Goal: Task Accomplishment & Management: Manage account settings

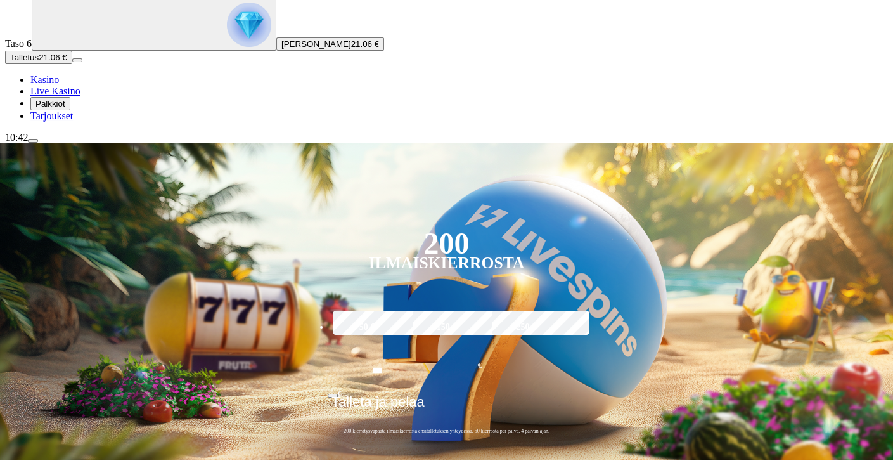
scroll to position [101, 0]
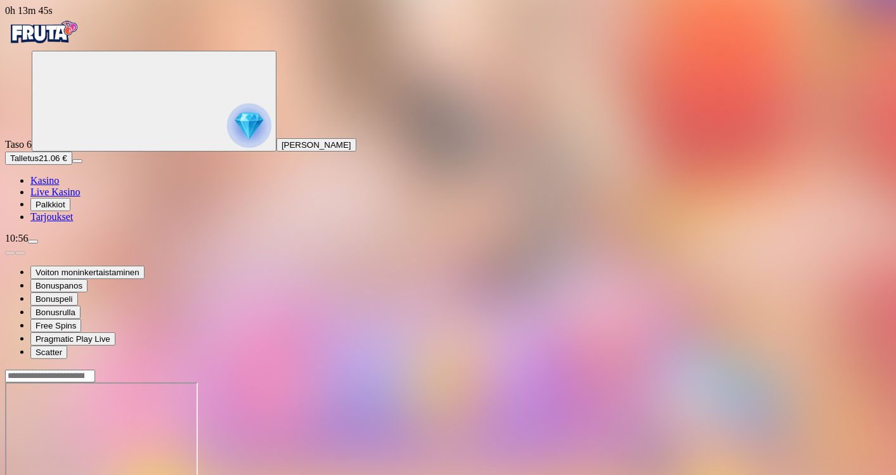
click at [33, 242] on span "menu icon" at bounding box center [33, 242] width 0 height 0
type input "*"
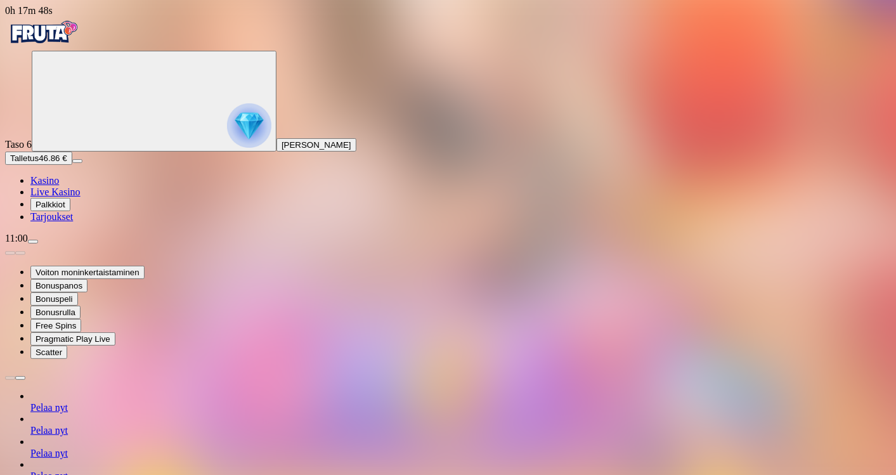
type input "**"
click at [114, 244] on div "11:03" at bounding box center [448, 238] width 886 height 11
click at [33, 242] on span "menu icon" at bounding box center [33, 242] width 0 height 0
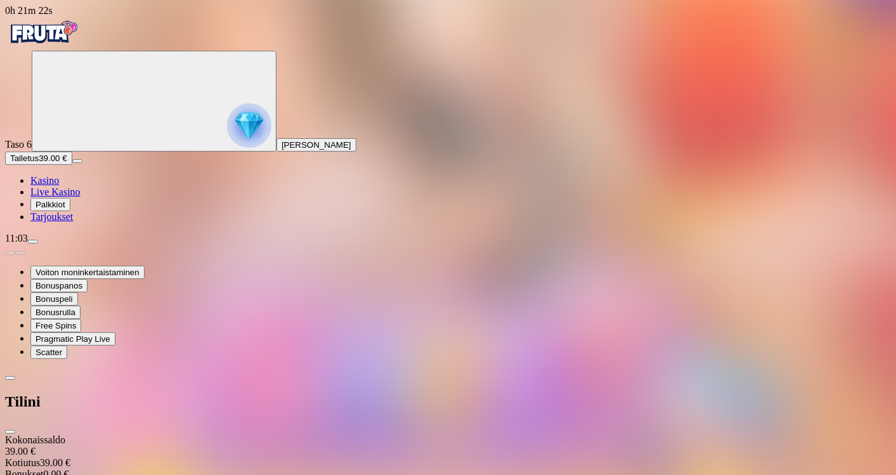
click at [95, 435] on input "number" at bounding box center [50, 441] width 90 height 13
type input "**"
click at [5, 459] on button "Kotiutus" at bounding box center [25, 465] width 41 height 13
click at [10, 432] on span "close icon" at bounding box center [10, 432] width 0 height 0
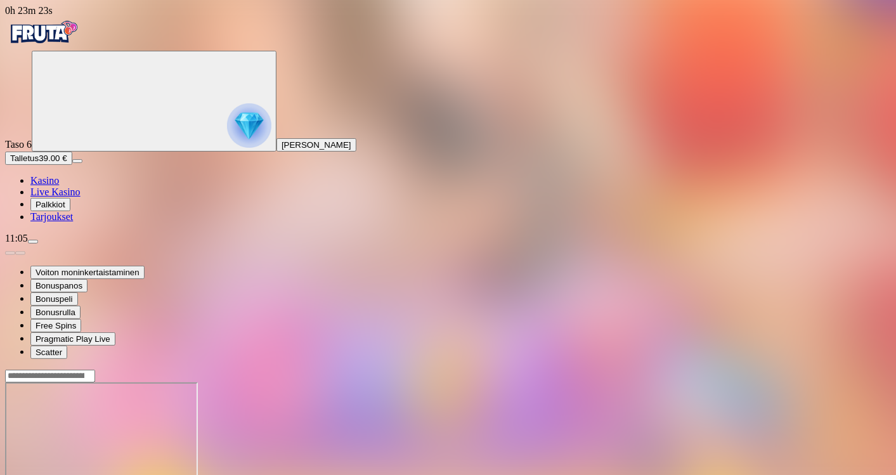
click at [678, 387] on div at bounding box center [448, 432] width 886 height 100
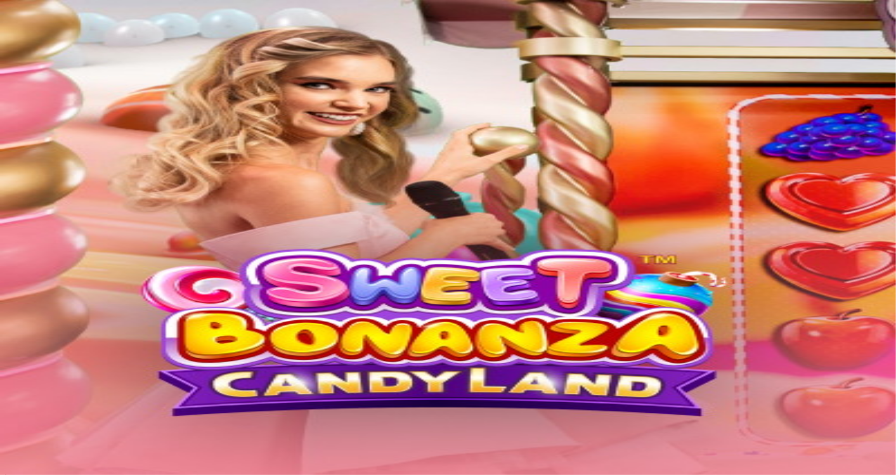
click at [33, 242] on span "menu icon" at bounding box center [33, 242] width 0 height 0
click at [95, 435] on input "number" at bounding box center [50, 441] width 90 height 13
type input "**"
click at [5, 459] on button "Kotiutus" at bounding box center [25, 465] width 41 height 13
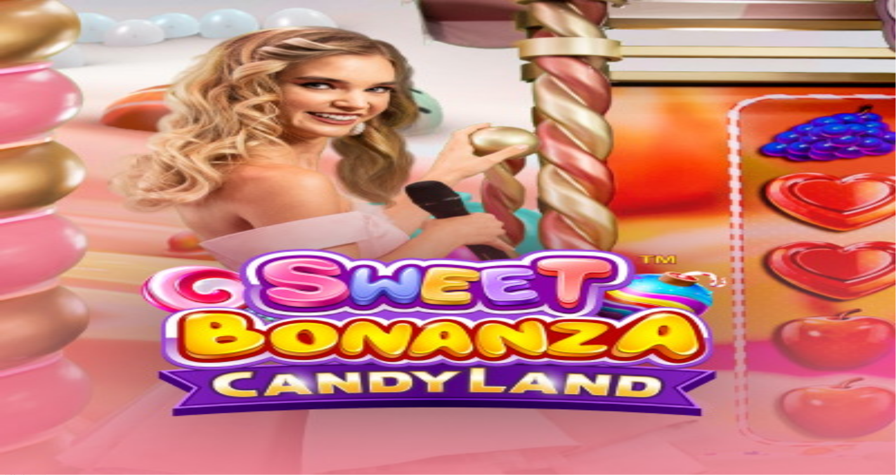
click at [10, 432] on span "close icon" at bounding box center [10, 432] width 0 height 0
click at [81, 197] on span "Live Kasino" at bounding box center [55, 191] width 50 height 11
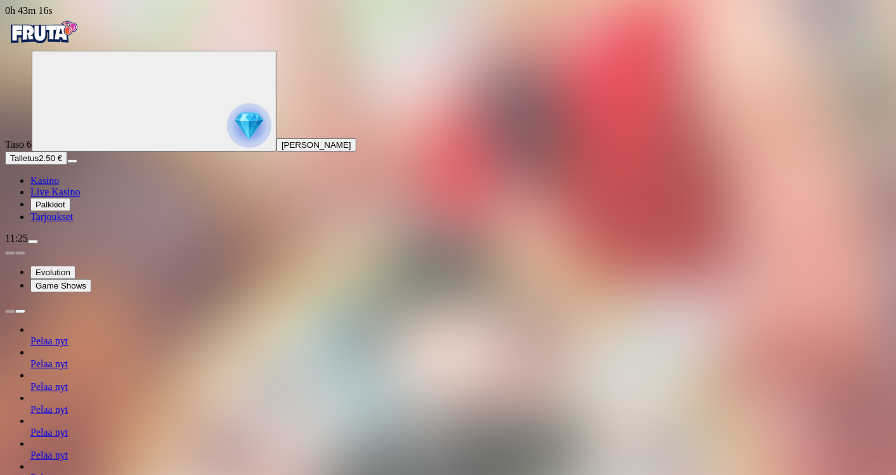
click at [33, 242] on span "menu icon" at bounding box center [33, 242] width 0 height 0
